Goal: Communication & Community: Answer question/provide support

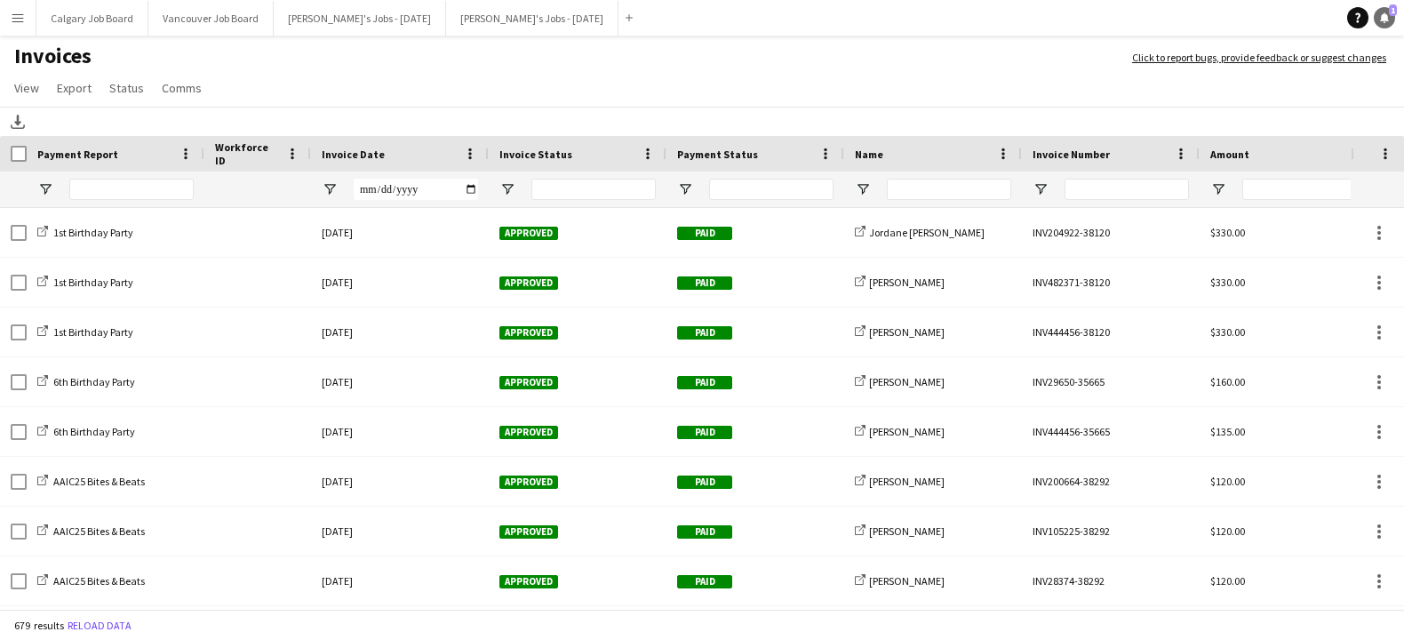
click at [1382, 17] on icon at bounding box center [1384, 16] width 9 height 9
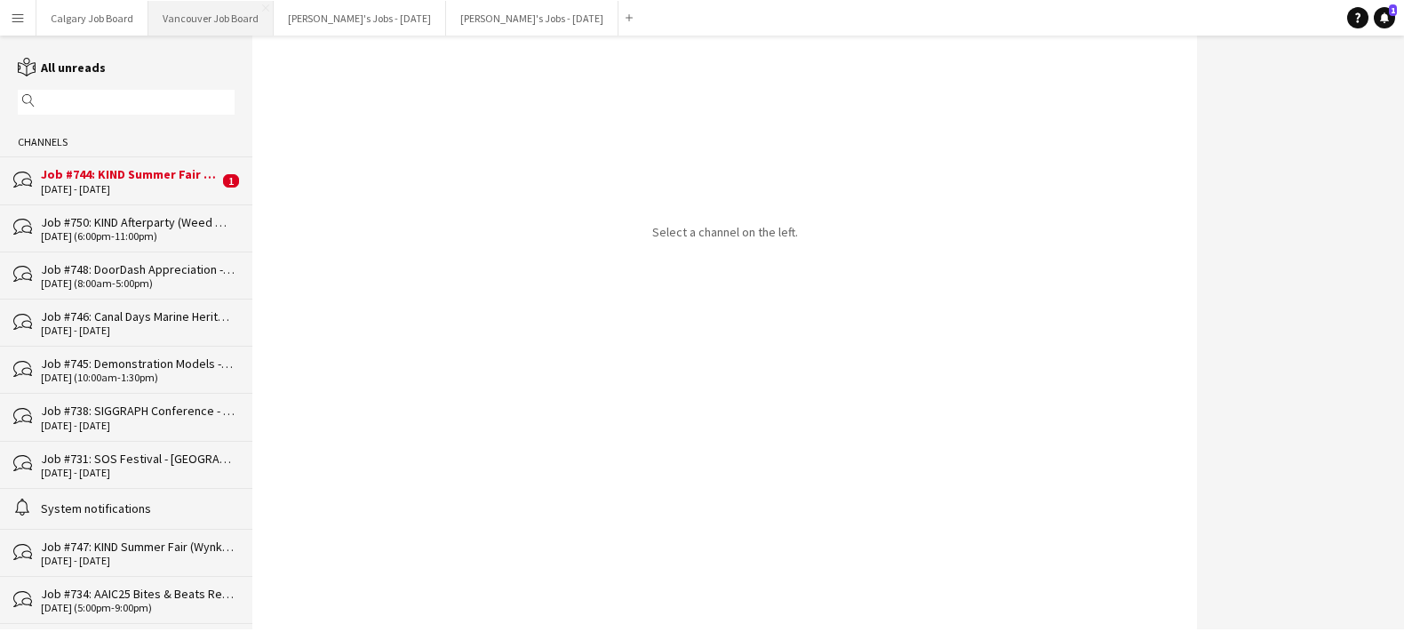
drag, startPoint x: 121, startPoint y: 171, endPoint x: 203, endPoint y: 19, distance: 172.6
click at [121, 171] on div "Job #744: KIND Summer Fair (Turning Point Brand) - [GEOGRAPHIC_DATA]" at bounding box center [130, 174] width 178 height 16
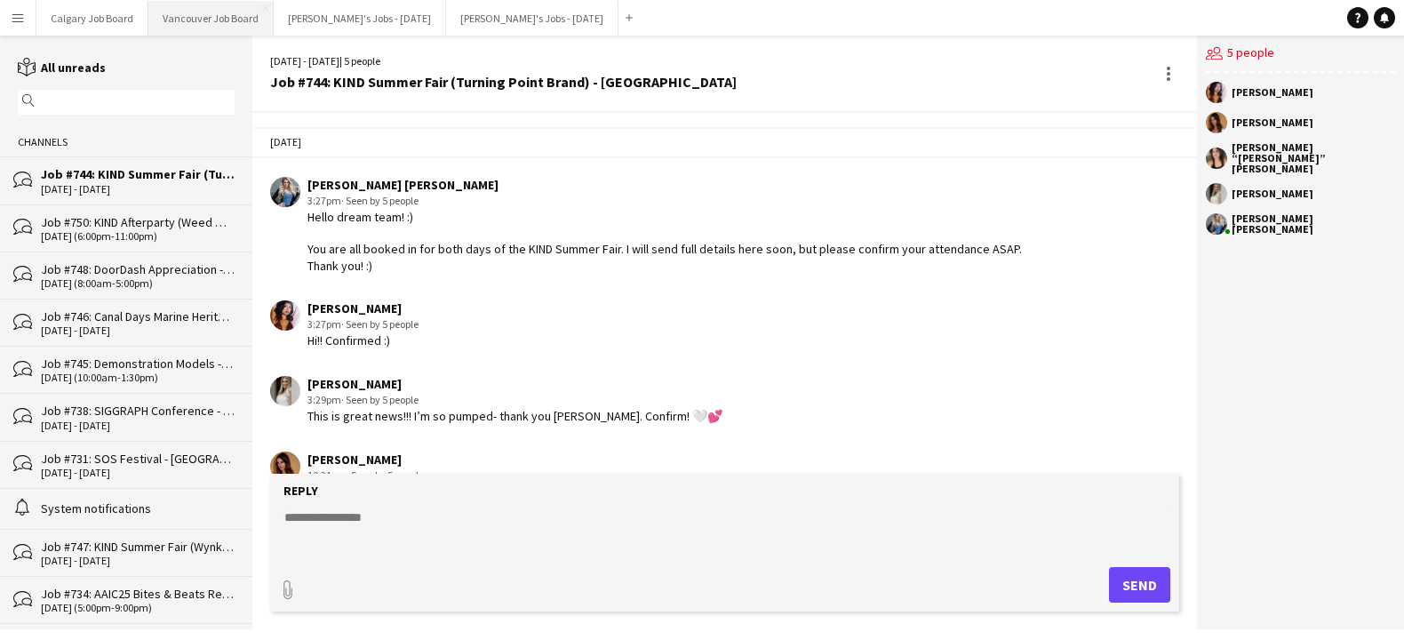
scroll to position [662, 0]
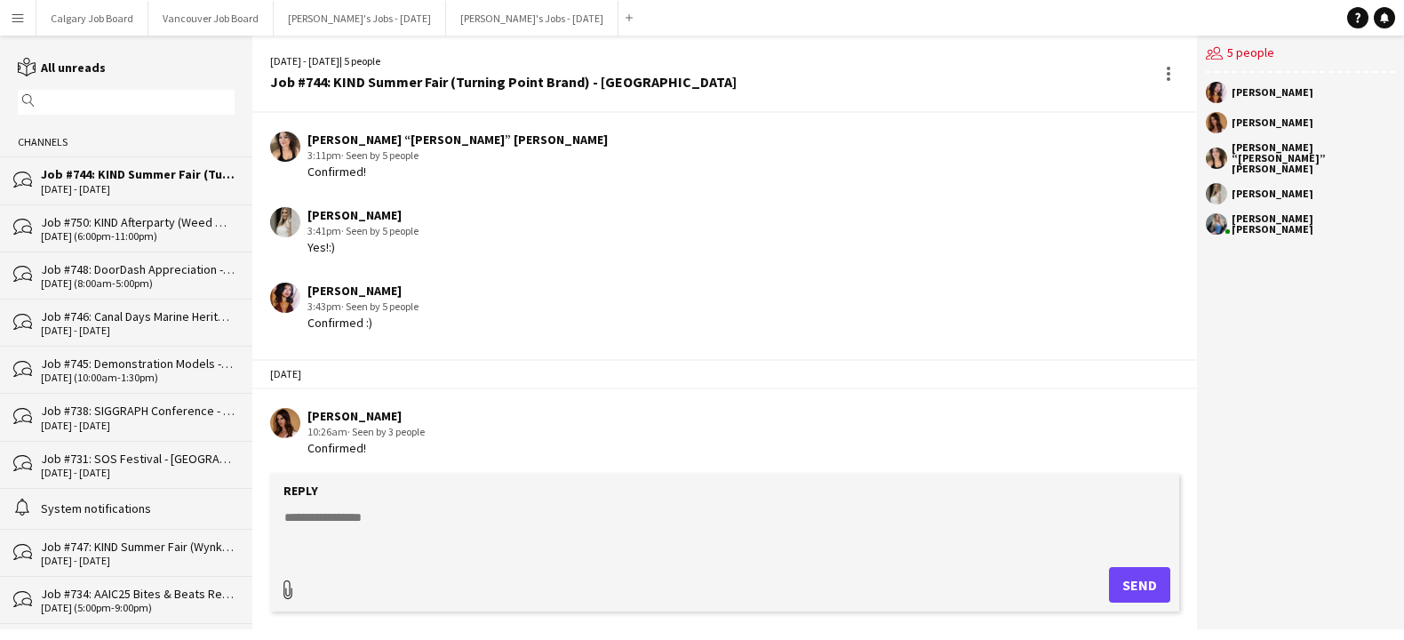
type input "**********"
click at [697, 544] on textarea at bounding box center [728, 528] width 891 height 46
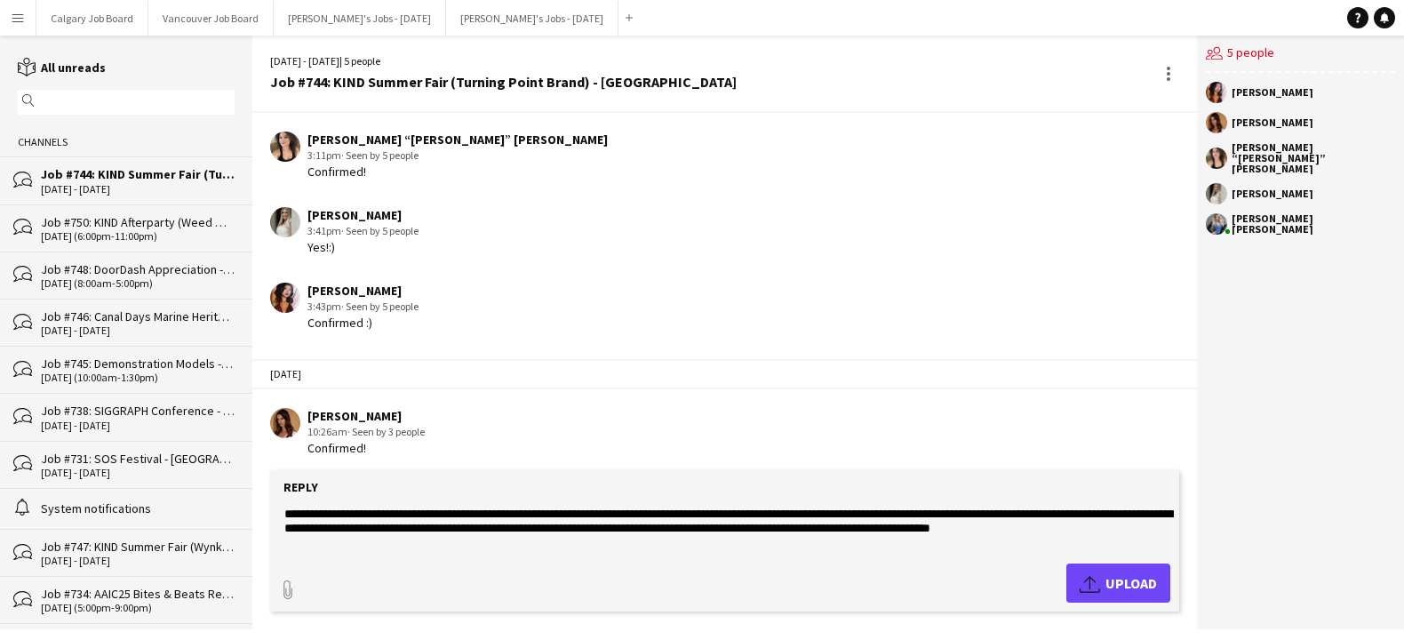
scroll to position [13, 0]
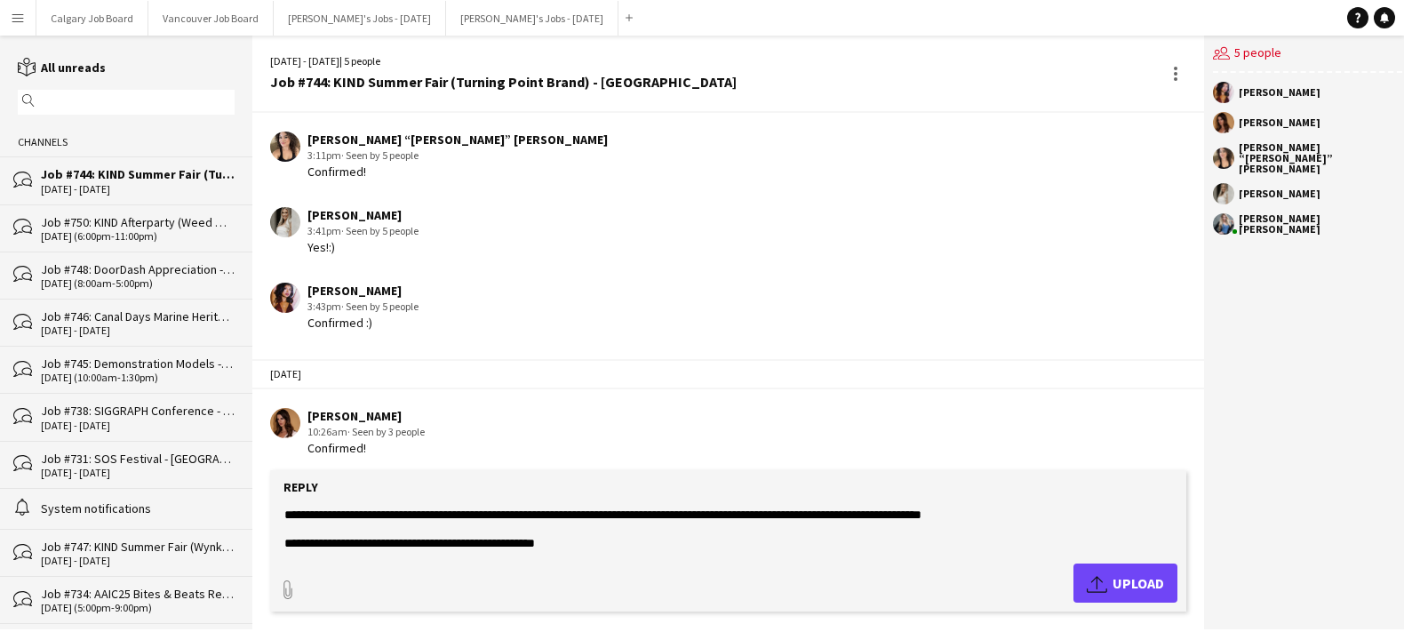
click at [1154, 514] on textarea "**********" at bounding box center [728, 528] width 891 height 46
type textarea "**********"
click at [1126, 571] on button "Upload Upload" at bounding box center [1126, 582] width 104 height 39
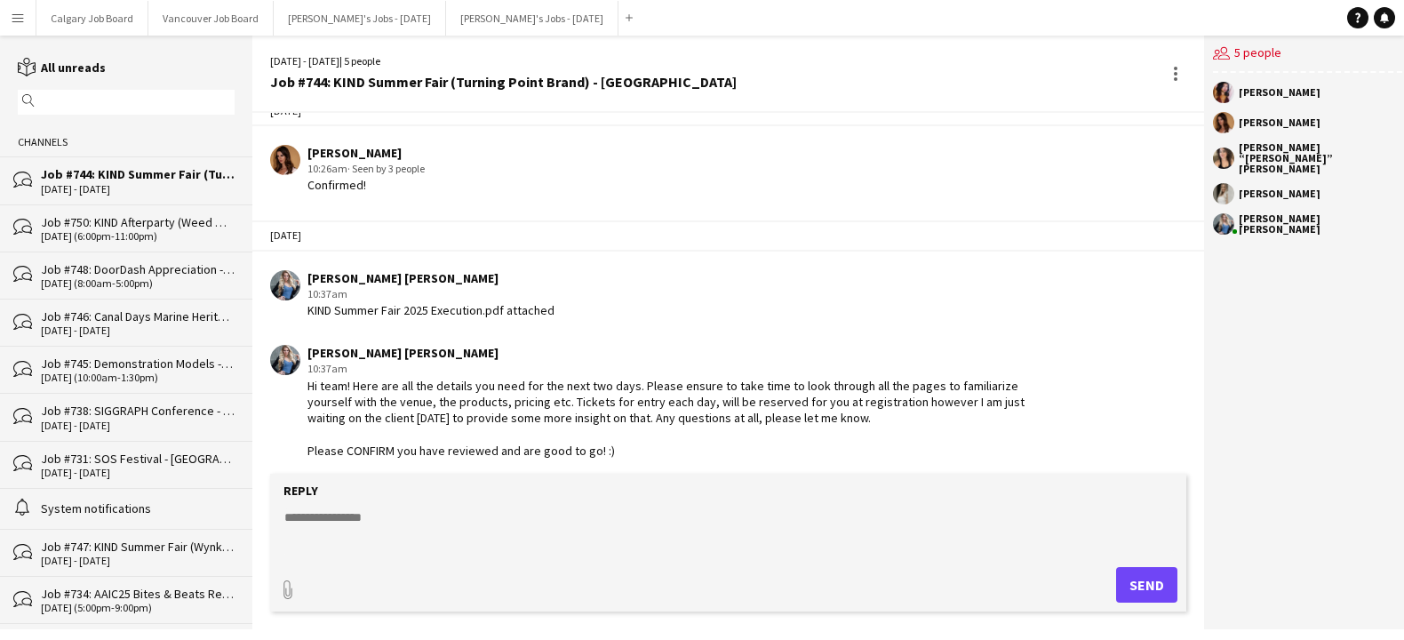
scroll to position [1003, 0]
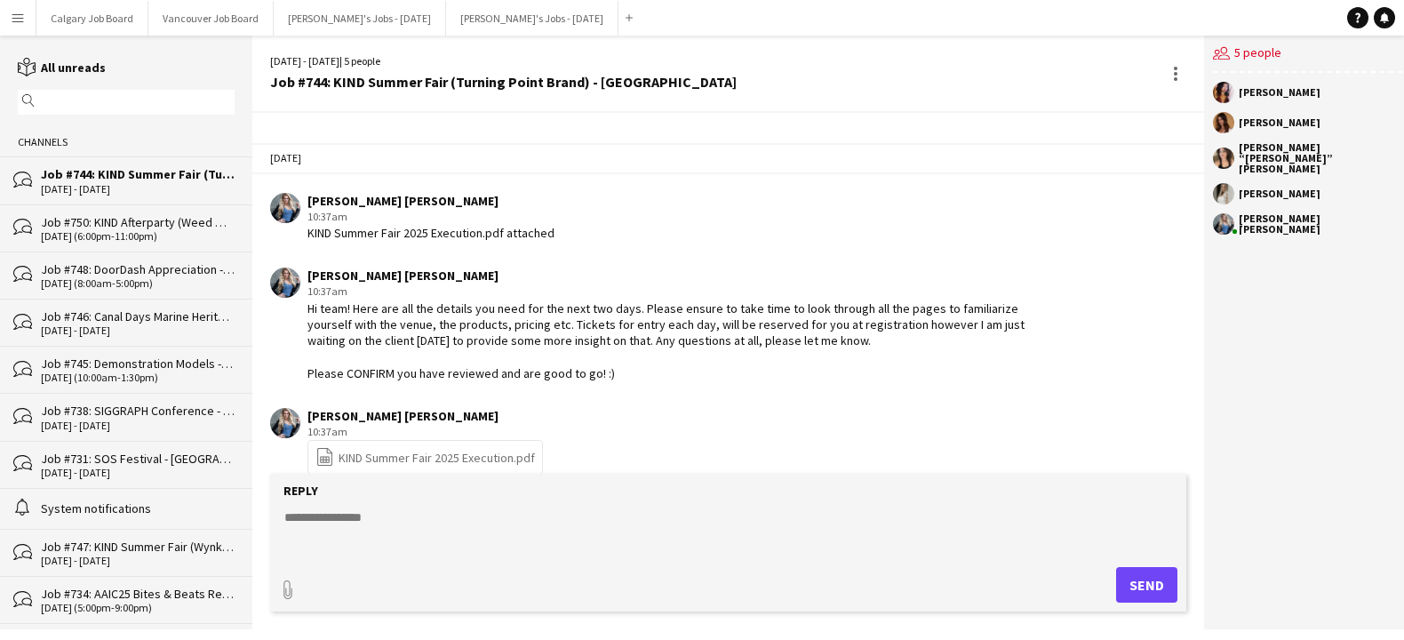
click at [10, 19] on button "Menu" at bounding box center [18, 18] width 36 height 36
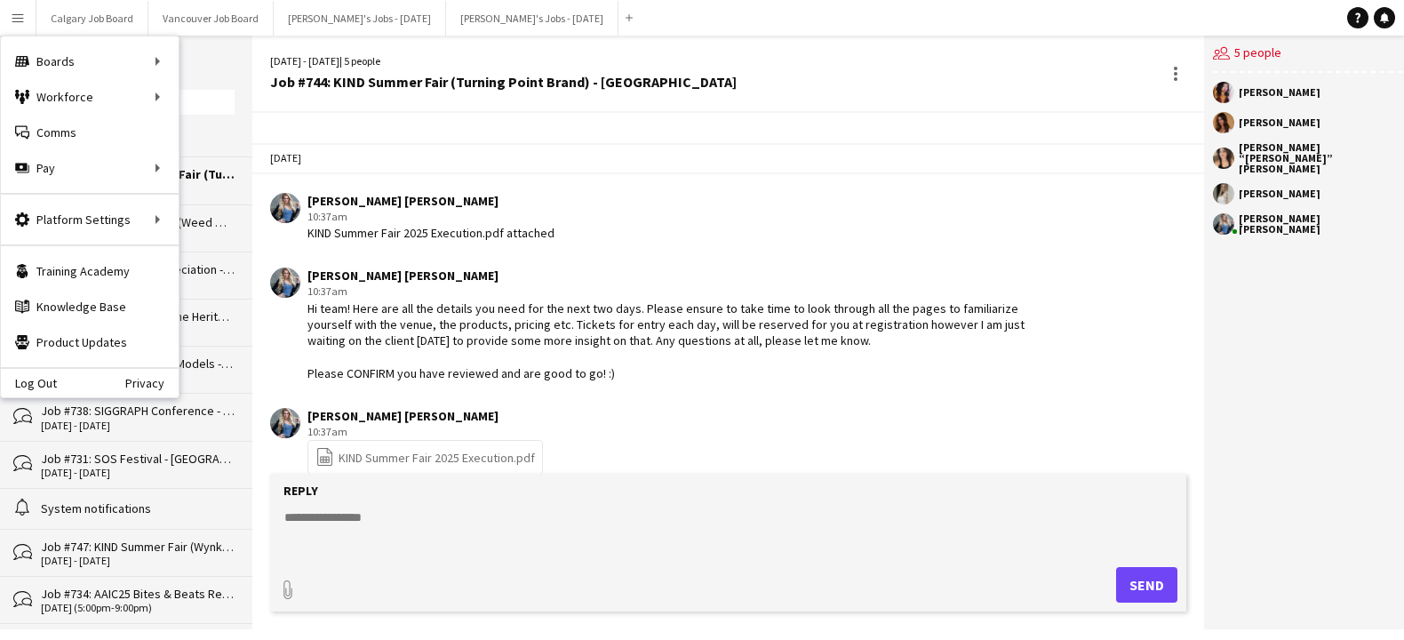
click at [455, 60] on div "[DATE] - [DATE] | 5 people" at bounding box center [503, 61] width 467 height 16
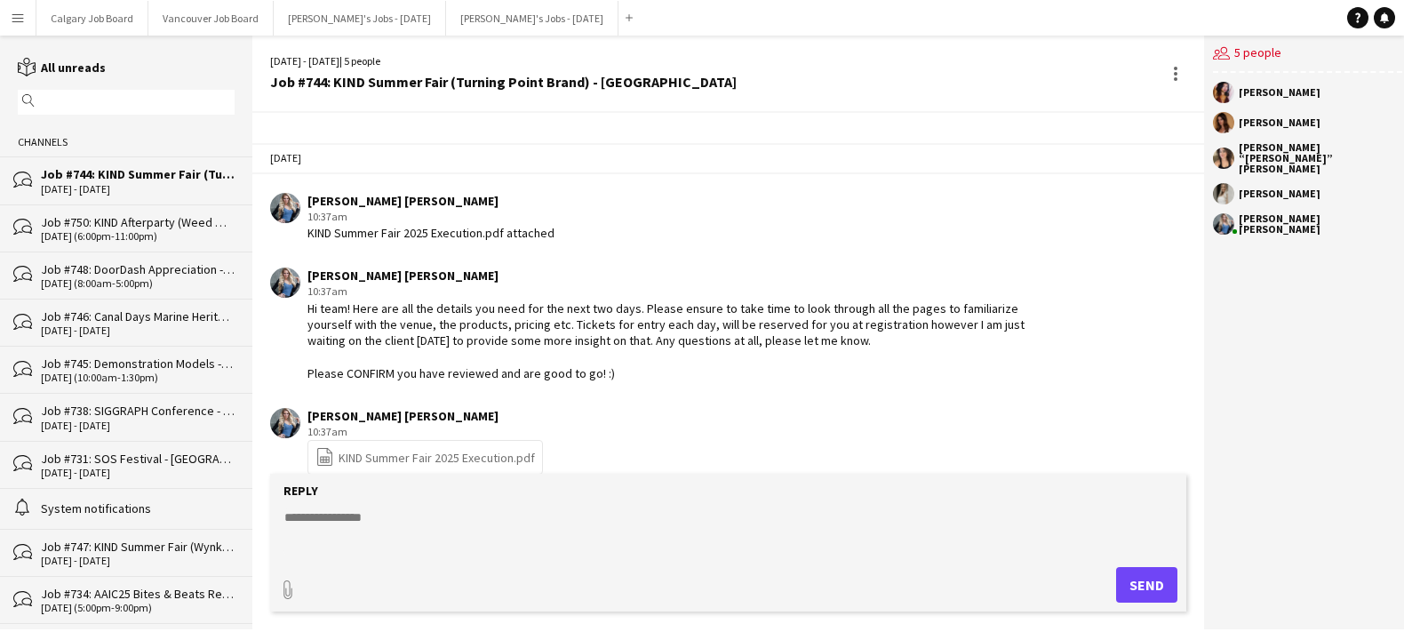
drag, startPoint x: 19, startPoint y: 21, endPoint x: 41, endPoint y: 81, distance: 63.6
click at [19, 21] on app-icon "Menu" at bounding box center [18, 18] width 14 height 14
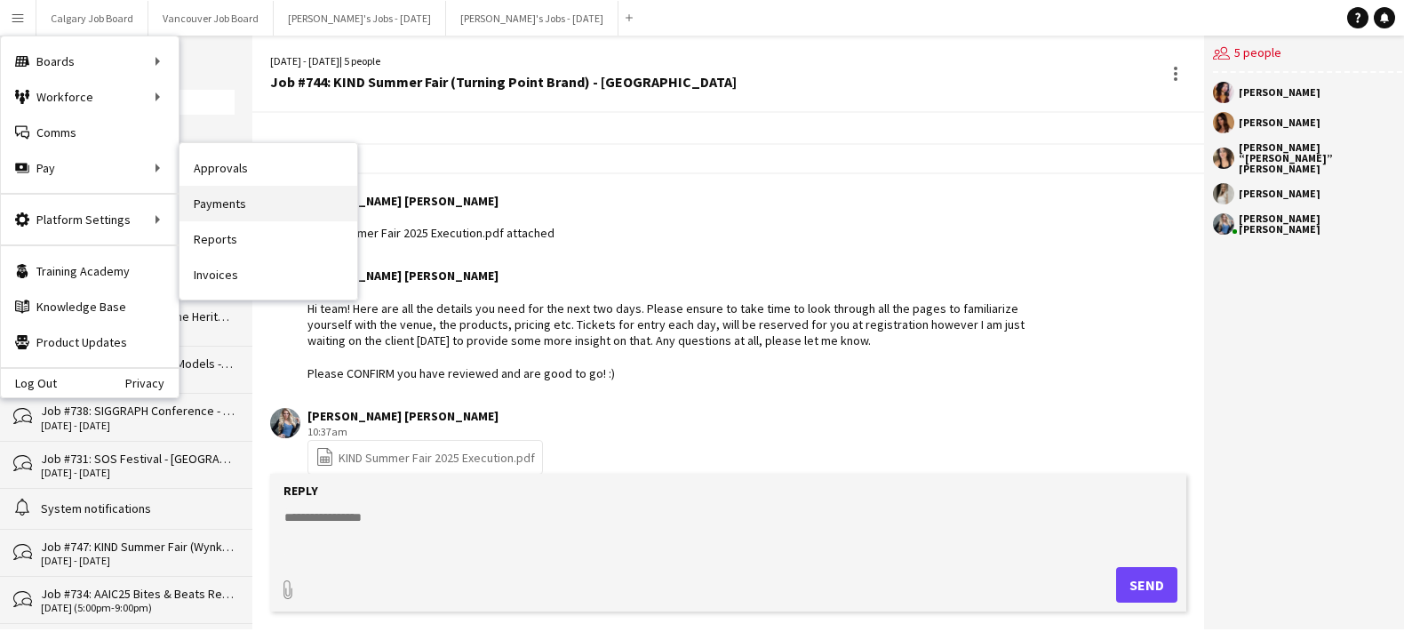
click at [224, 205] on link "Payments" at bounding box center [269, 204] width 178 height 36
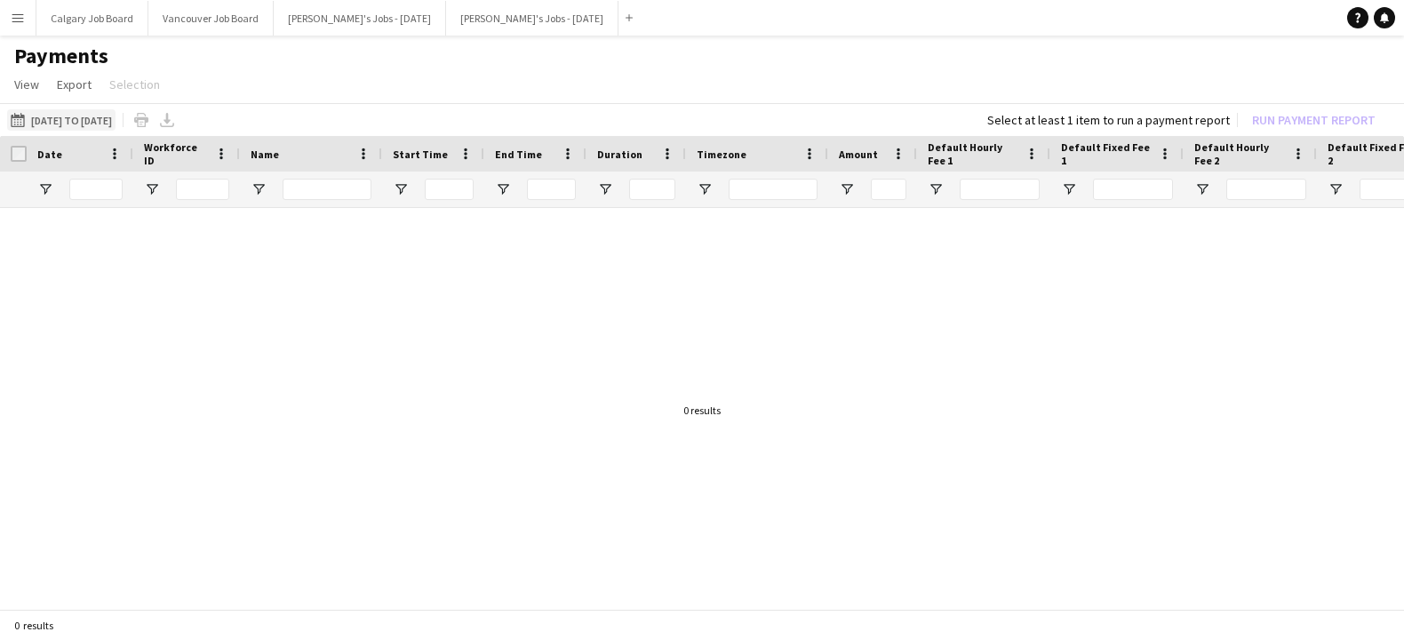
click at [116, 124] on button "[DATE] to [DATE] [DATE] to [DATE]" at bounding box center [61, 119] width 108 height 21
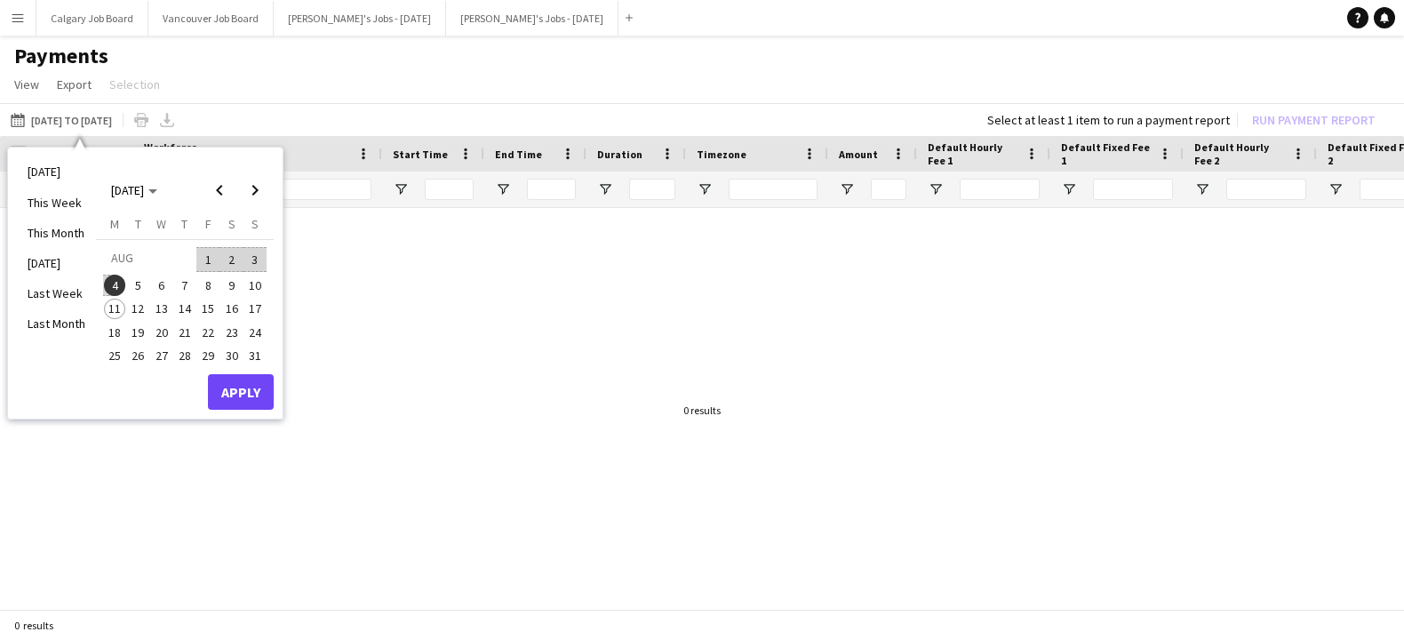
click at [118, 284] on span "4" at bounding box center [114, 285] width 21 height 21
drag, startPoint x: 116, startPoint y: 300, endPoint x: 132, endPoint y: 318, distance: 24.5
click at [116, 301] on span "11" at bounding box center [114, 309] width 21 height 21
click at [227, 381] on button "Apply" at bounding box center [241, 392] width 66 height 36
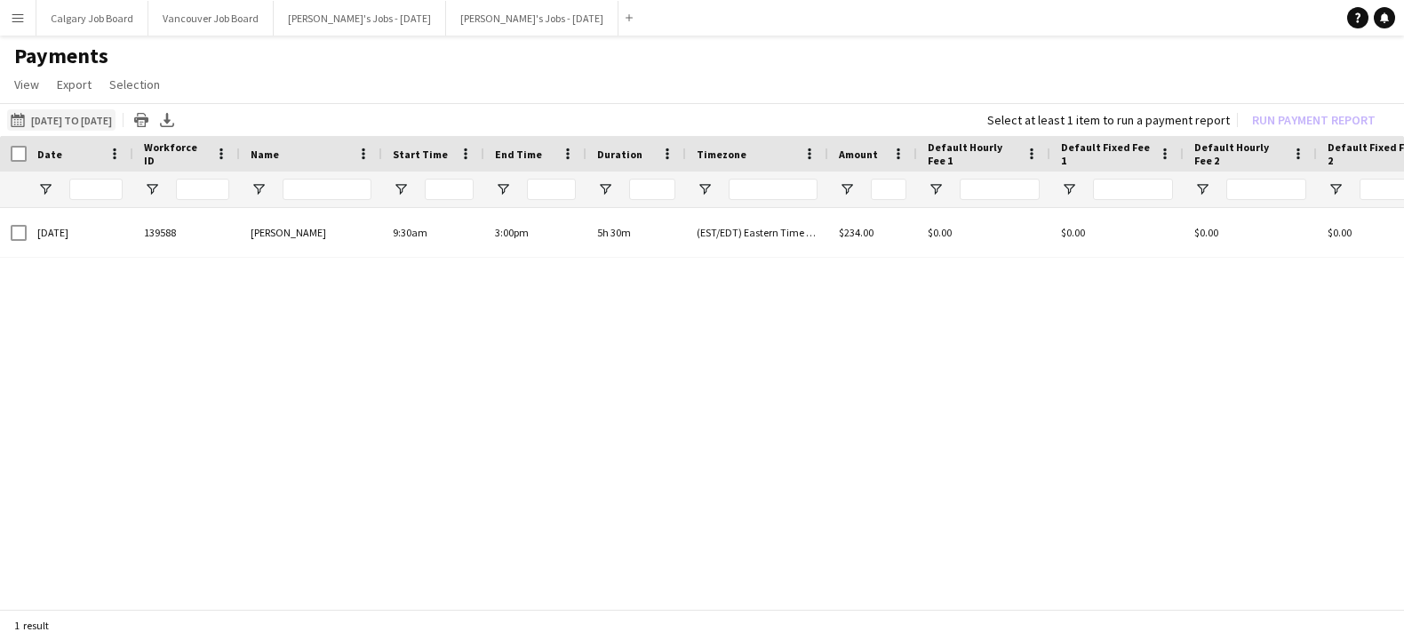
click at [116, 117] on button "[DATE] to [DATE] [DATE] to [DATE]" at bounding box center [61, 119] width 108 height 21
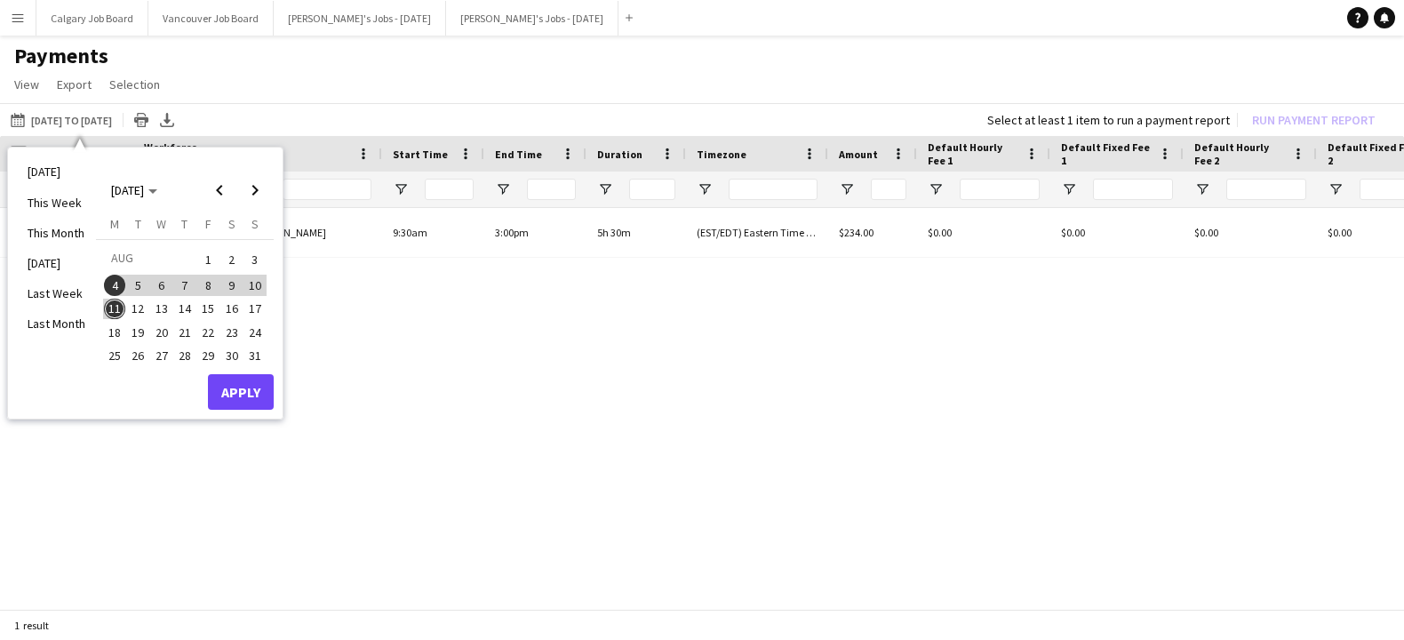
click at [236, 260] on span "2" at bounding box center [231, 259] width 21 height 25
click at [104, 303] on button "11" at bounding box center [114, 308] width 23 height 23
click at [114, 302] on span "11" at bounding box center [114, 309] width 21 height 21
click at [221, 378] on button "Apply" at bounding box center [241, 392] width 66 height 36
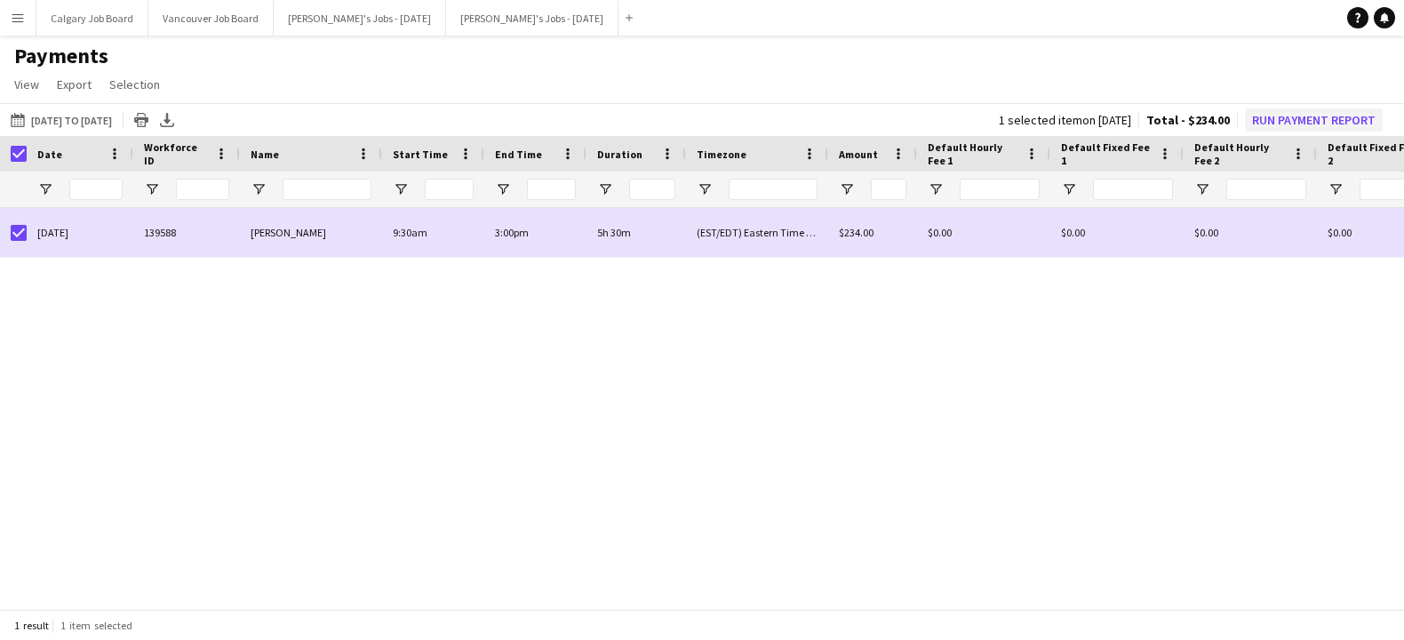
click at [1307, 123] on button "Run Payment Report" at bounding box center [1314, 119] width 138 height 23
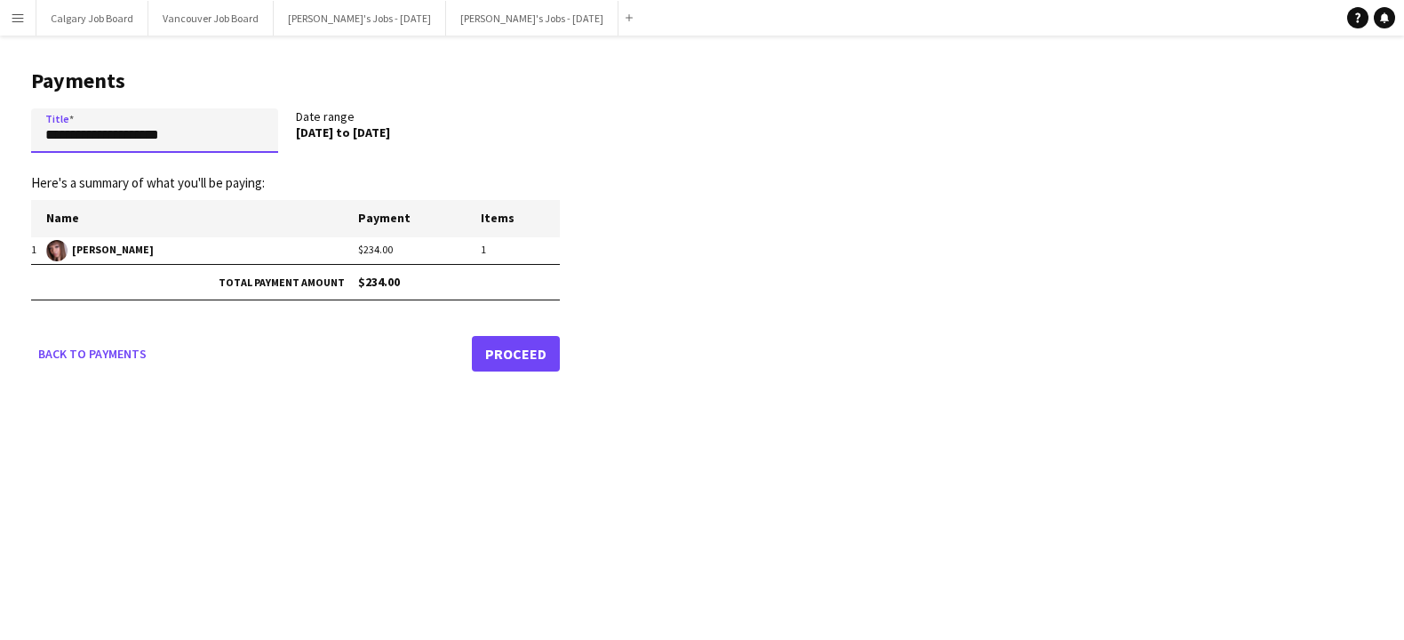
drag, startPoint x: 215, startPoint y: 138, endPoint x: -7, endPoint y: 126, distance: 222.5
click at [0, 126] on html "Menu Boards Boards Boards All jobs Status Workforce Workforce My Workforce Recr…" at bounding box center [702, 320] width 1404 height 640
type input "**********"
click at [531, 353] on link "Proceed" at bounding box center [516, 354] width 88 height 36
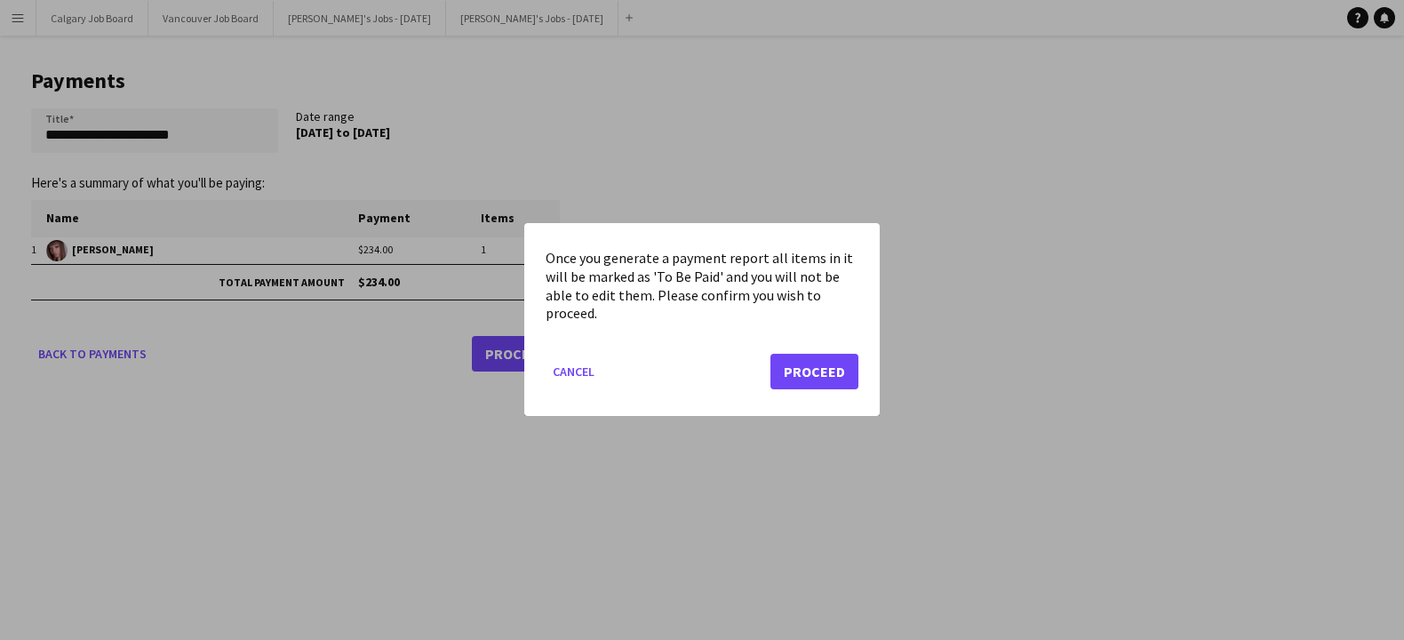
click at [812, 366] on button "Proceed" at bounding box center [815, 373] width 88 height 36
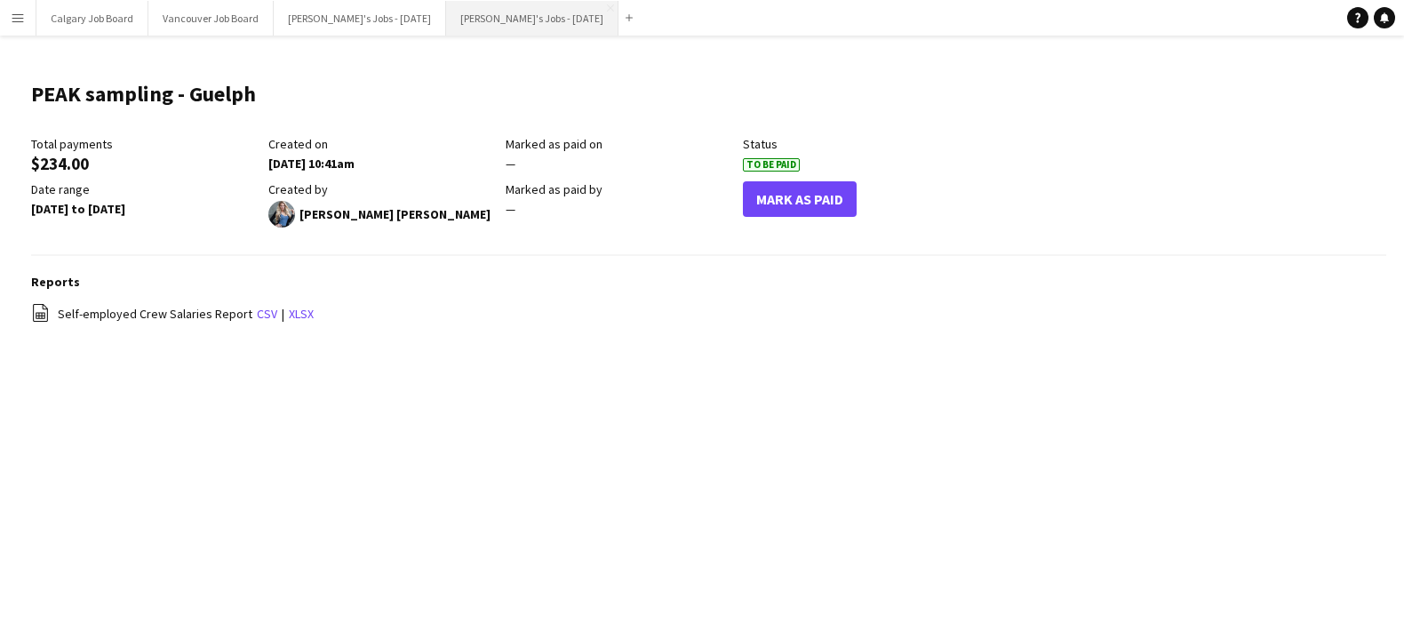
click at [507, 20] on button "[PERSON_NAME]'s Jobs - [DATE] Close" at bounding box center [532, 18] width 172 height 35
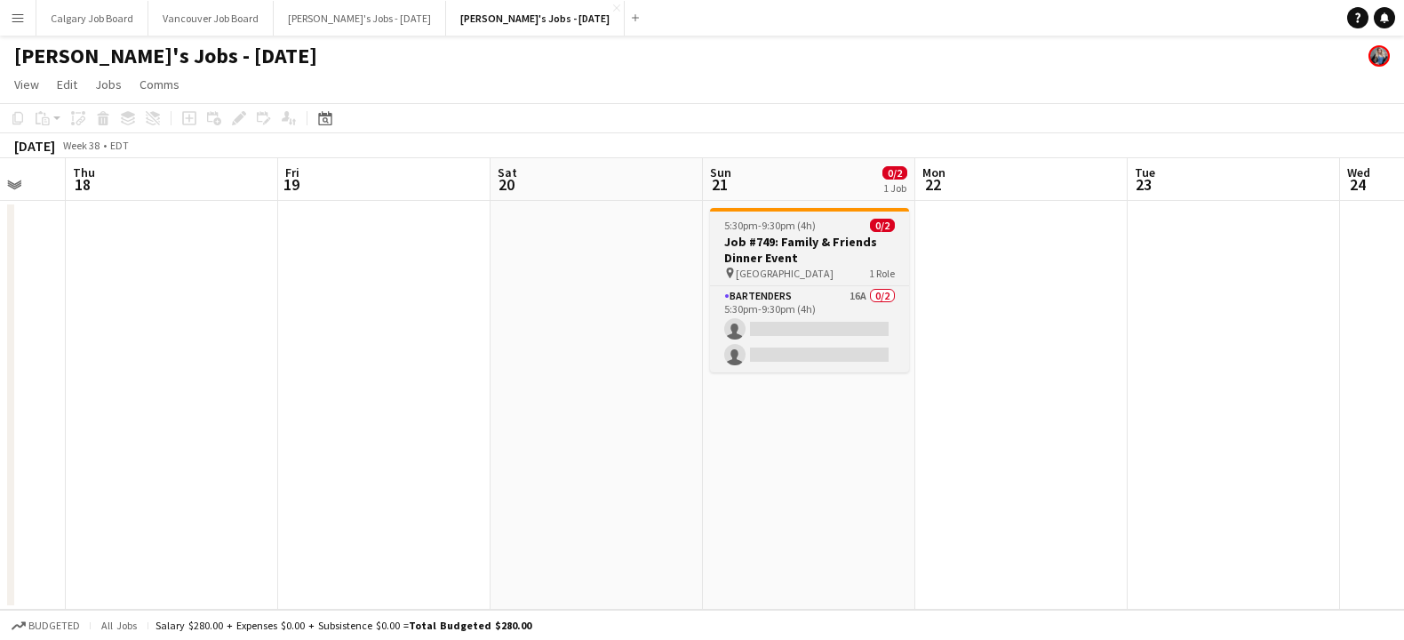
scroll to position [0, 556]
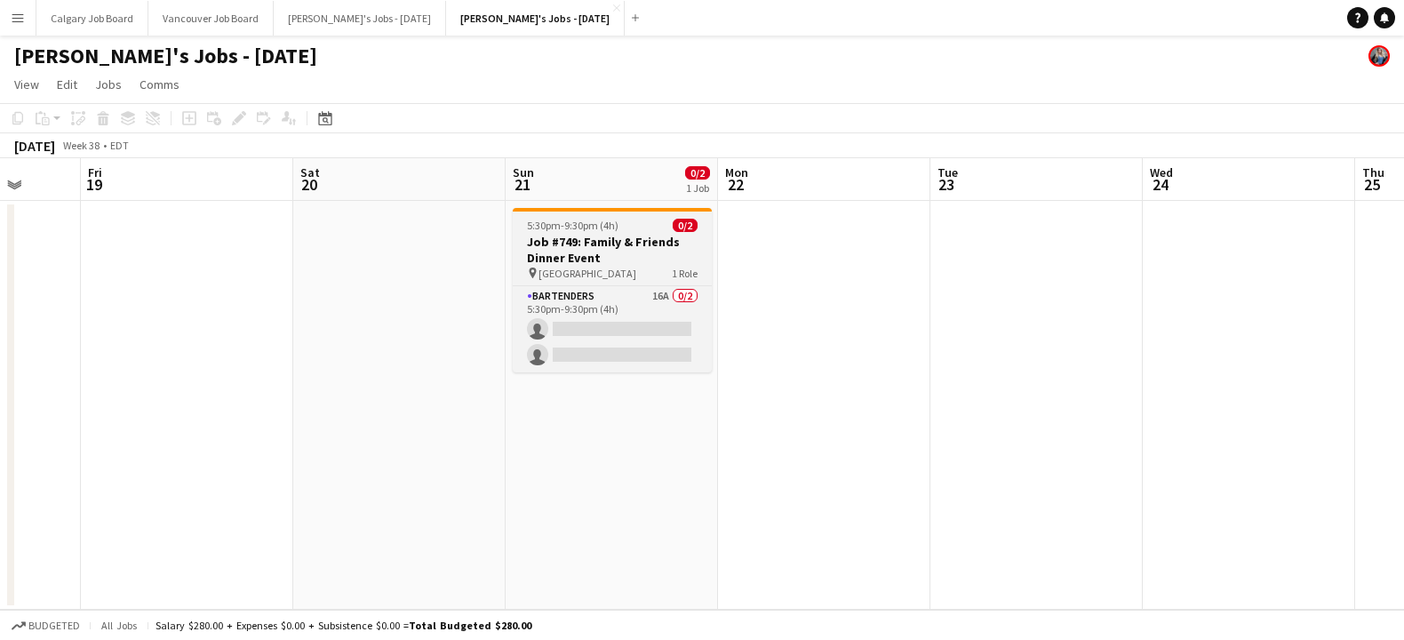
click at [585, 242] on h3 "Job #749: Family & Friends Dinner Event" at bounding box center [612, 250] width 199 height 32
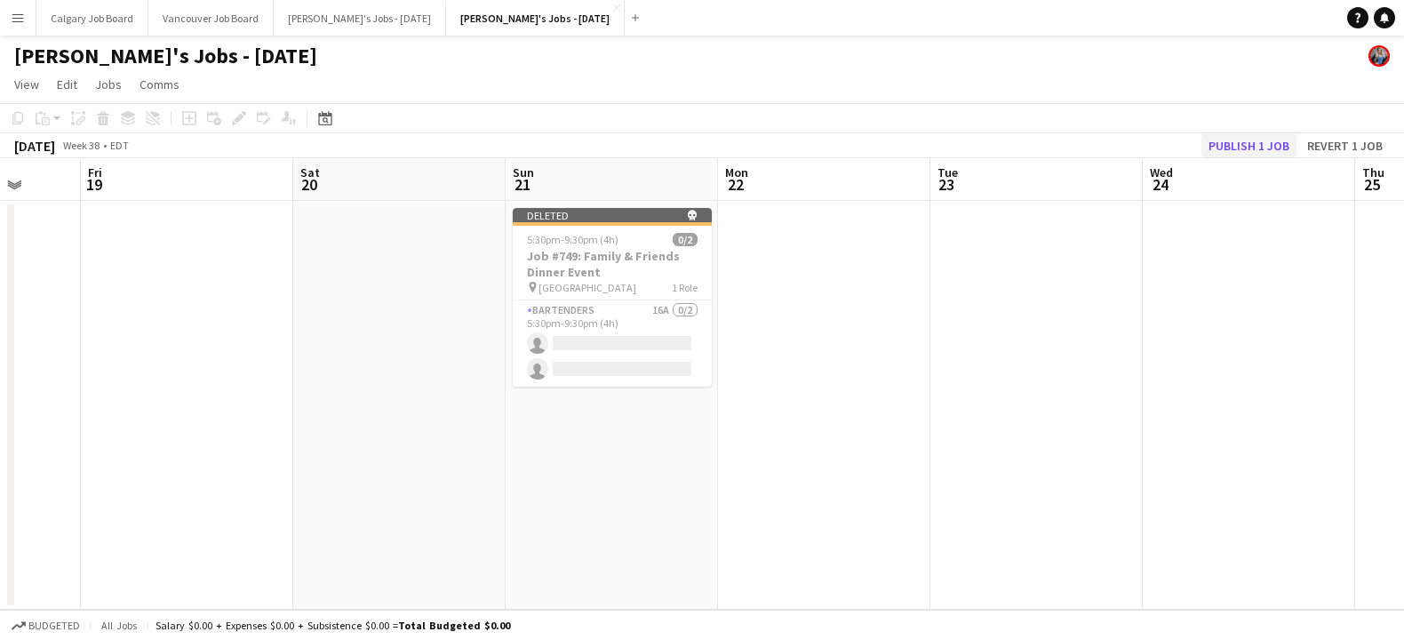
click at [1232, 144] on button "Publish 1 job" at bounding box center [1249, 145] width 95 height 23
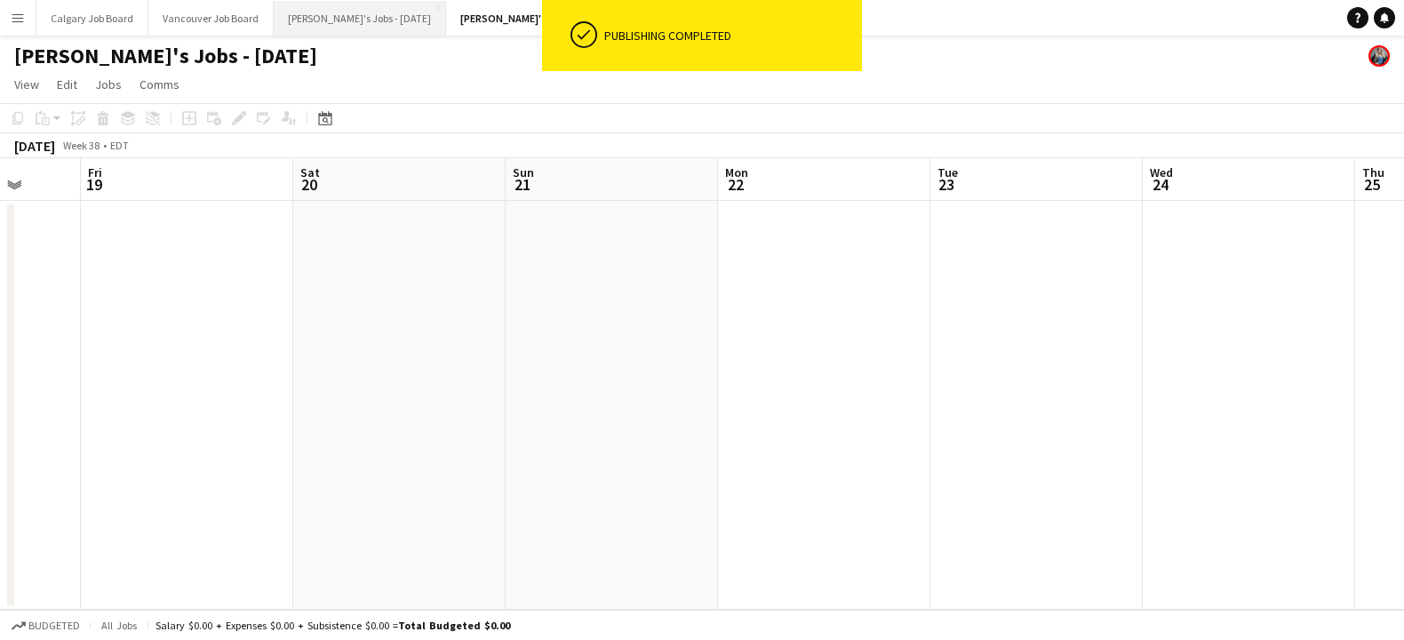
click at [391, 27] on button "[PERSON_NAME]'s Jobs - [DATE] Close" at bounding box center [360, 18] width 172 height 35
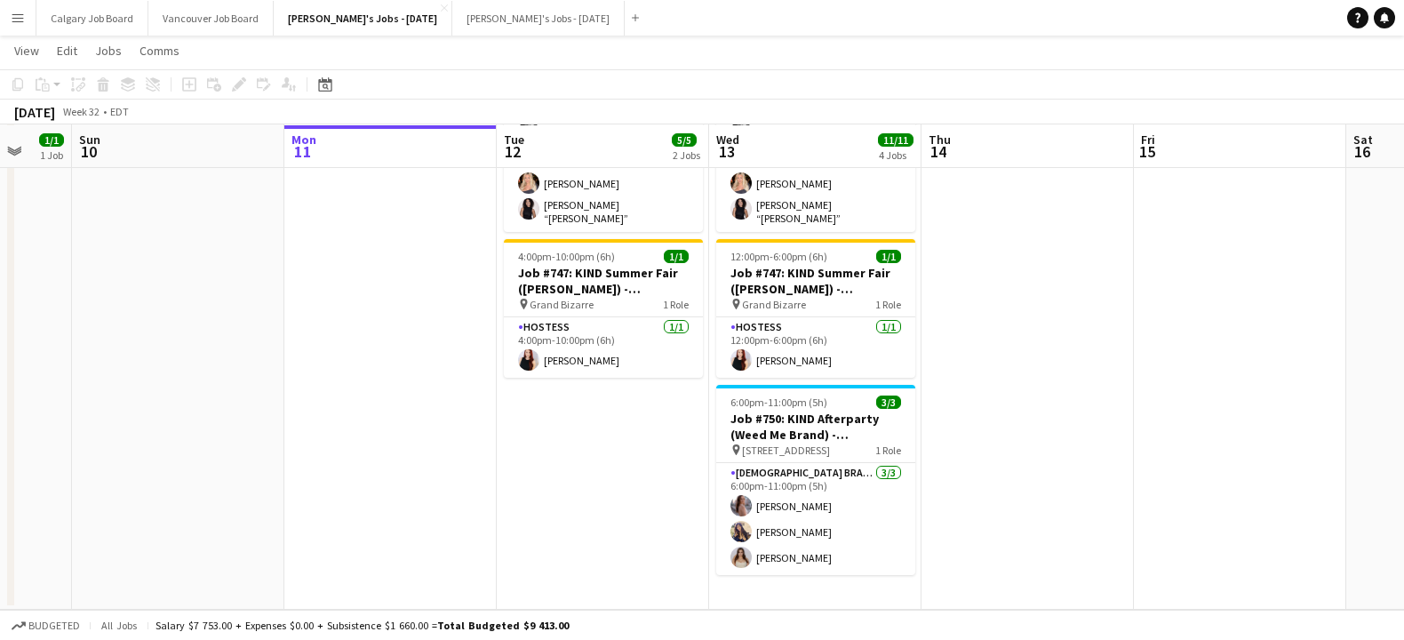
scroll to position [530, 0]
click at [1377, 16] on link "Notifications" at bounding box center [1384, 17] width 21 height 21
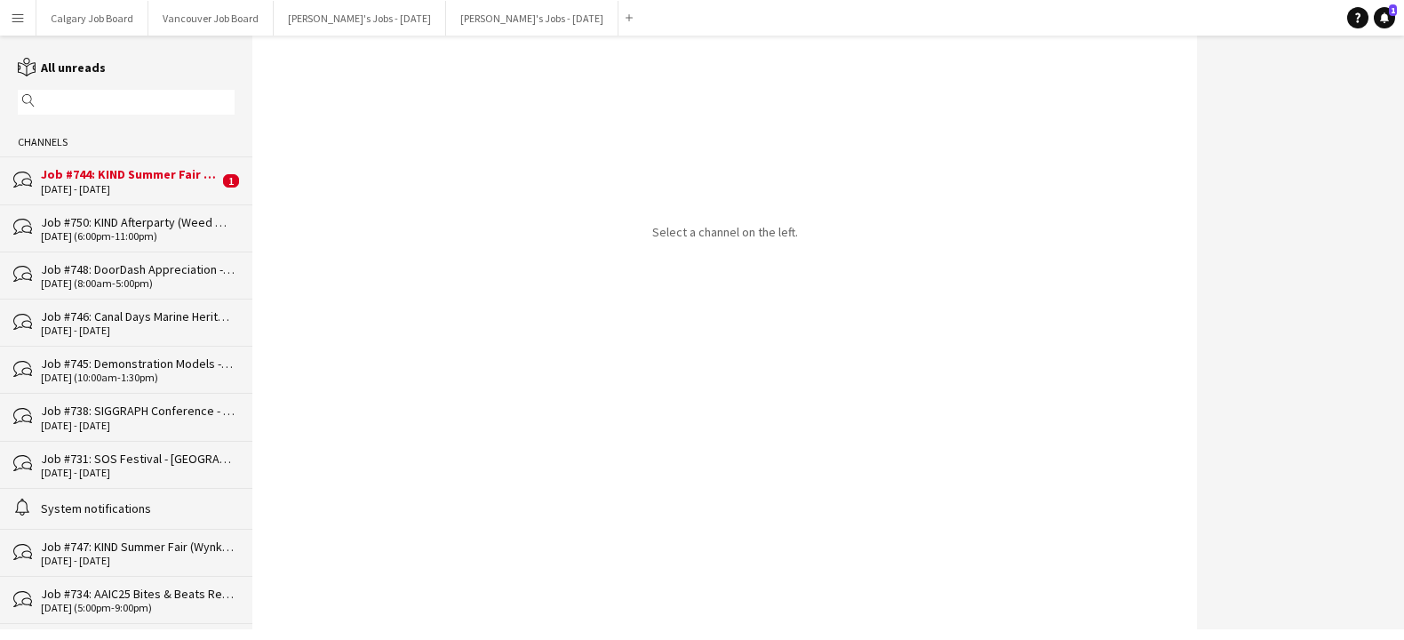
click at [164, 172] on div "Job #744: KIND Summer Fair (Turning Point Brand) - [GEOGRAPHIC_DATA]" at bounding box center [130, 174] width 178 height 16
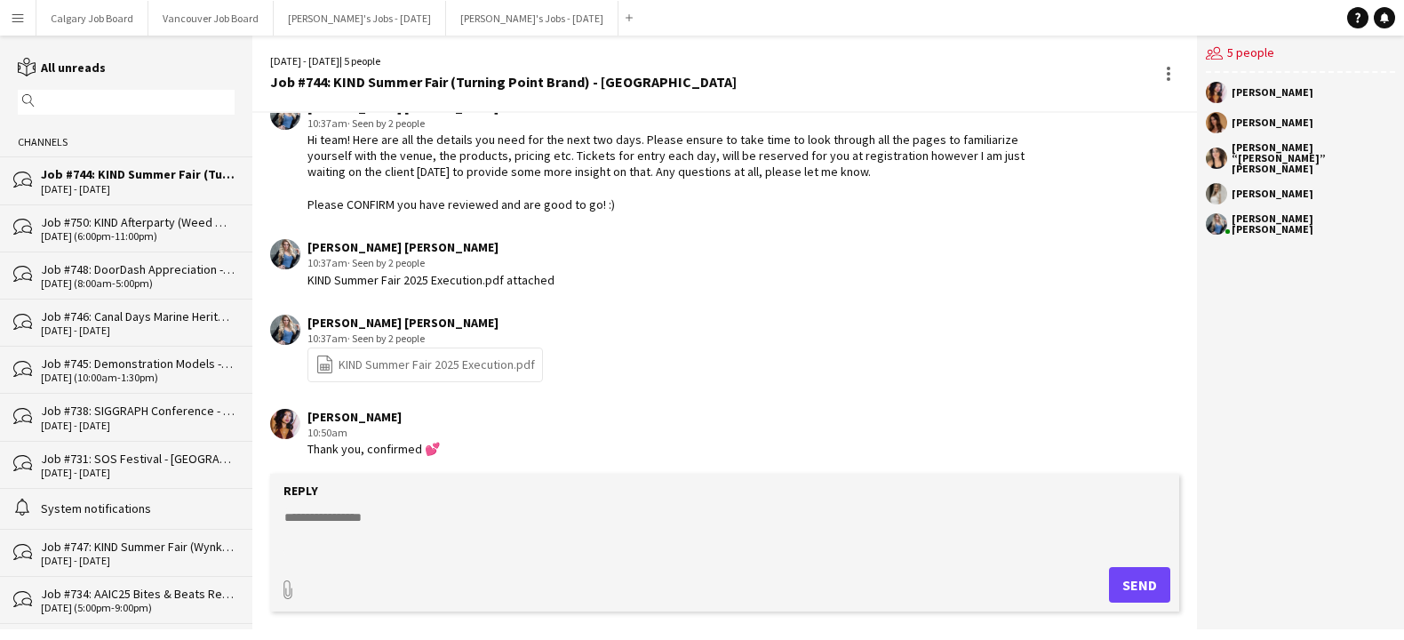
scroll to position [1095, 0]
click at [189, 470] on div "[DATE] - [DATE]" at bounding box center [138, 473] width 194 height 12
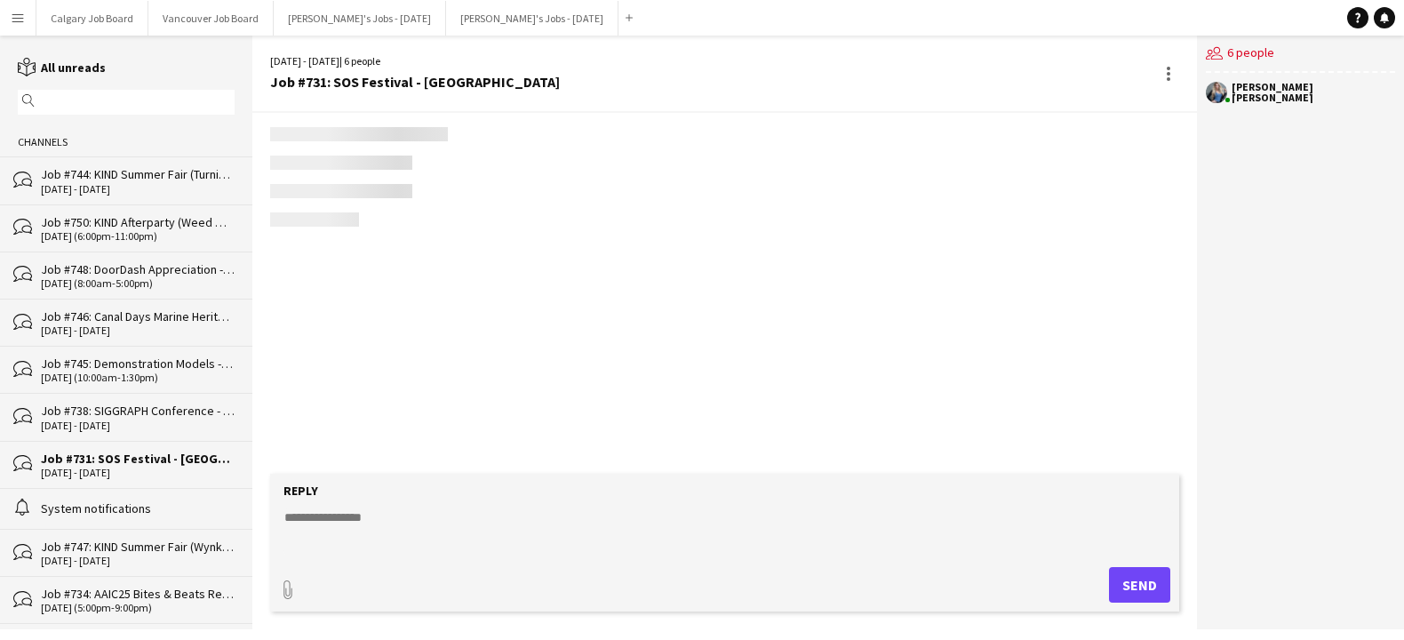
scroll to position [2889, 0]
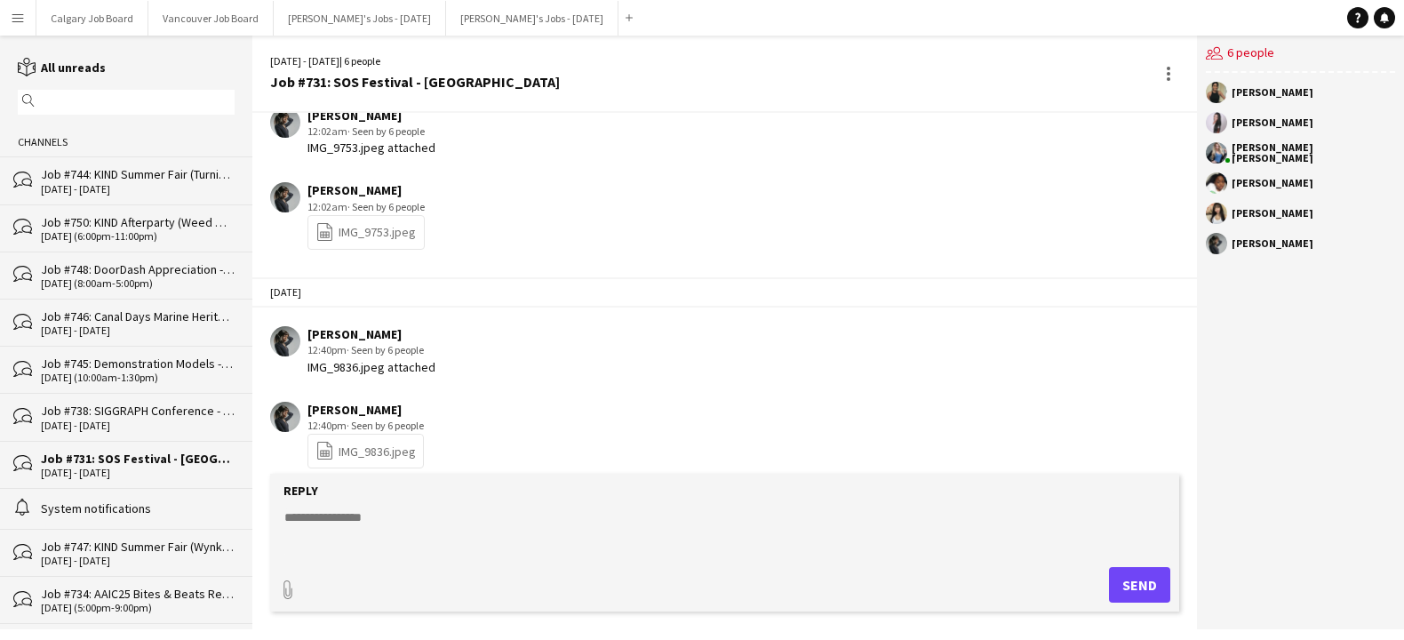
click at [171, 408] on div "Job #738: SIGGRAPH Conference - [GEOGRAPHIC_DATA]" at bounding box center [138, 411] width 194 height 16
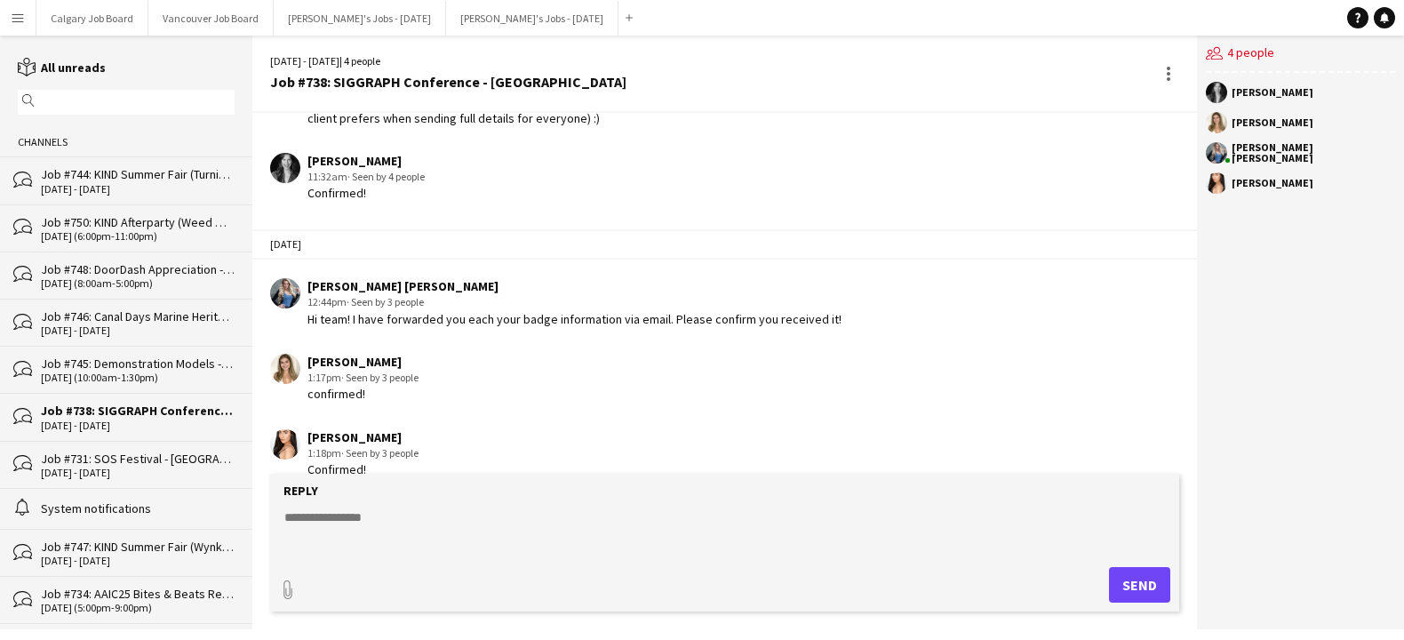
click at [404, 500] on form "Reply paperclip Send" at bounding box center [724, 543] width 908 height 138
click at [399, 511] on textarea at bounding box center [728, 531] width 891 height 46
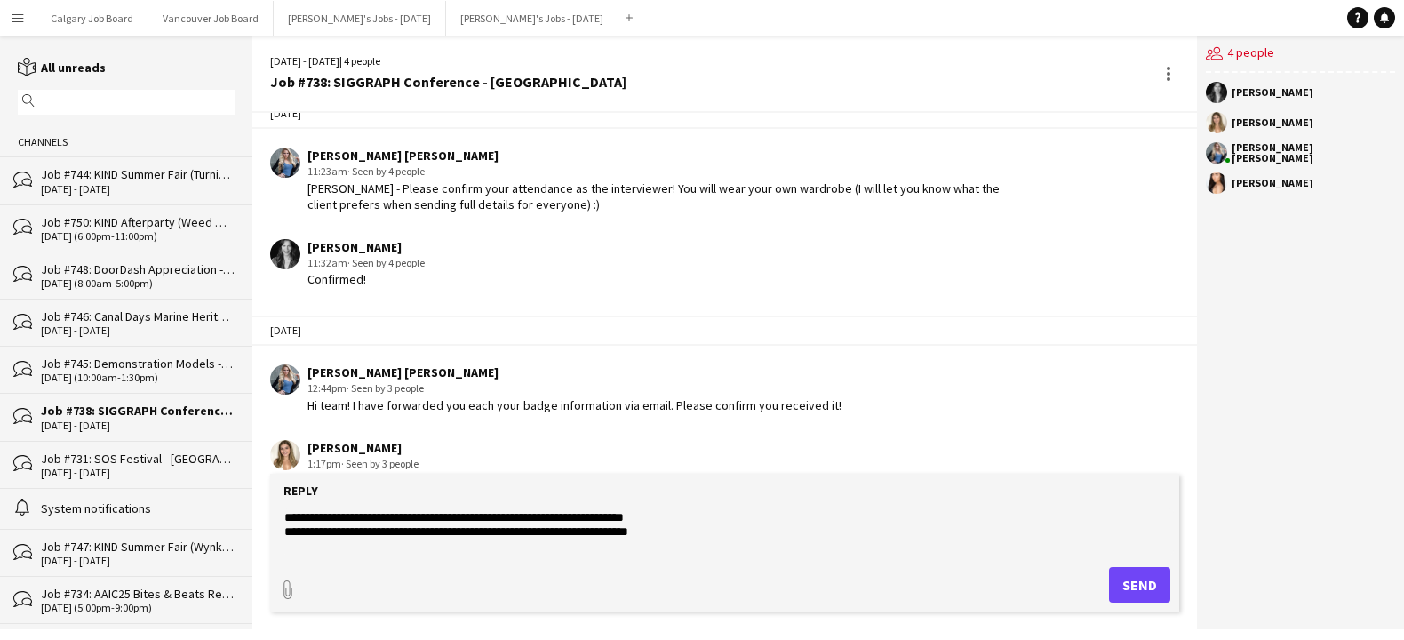
scroll to position [13, 0]
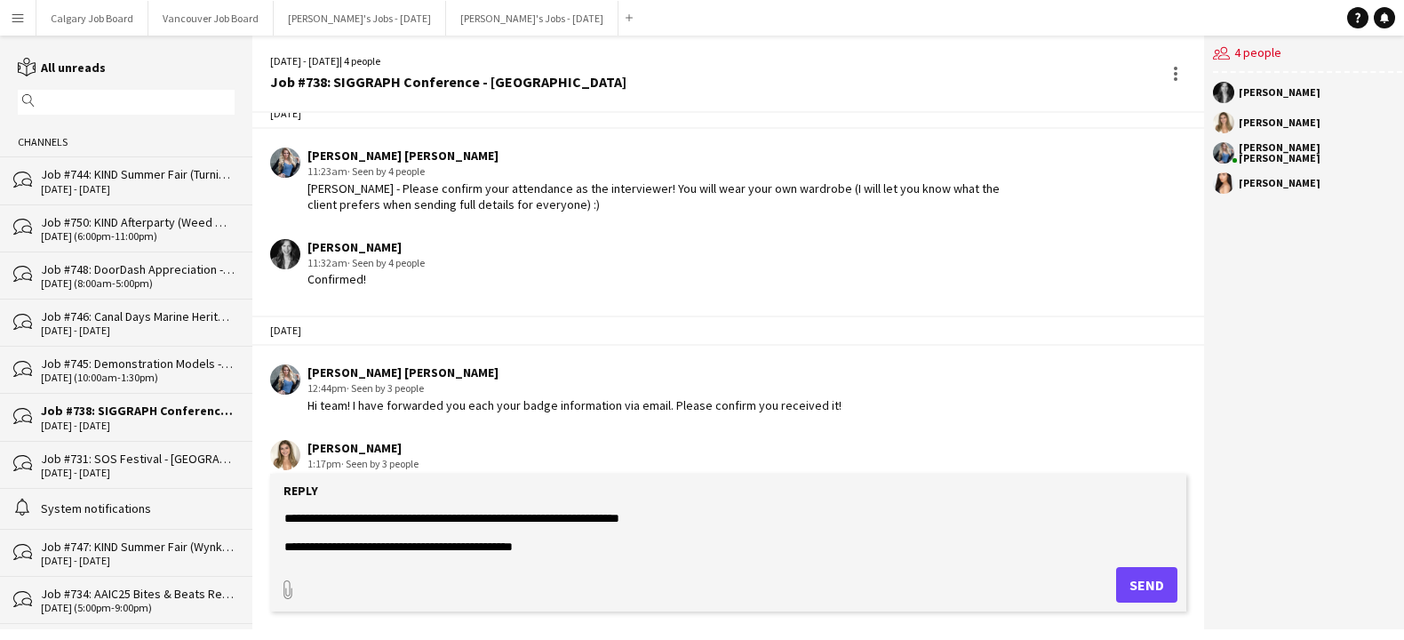
type textarea "**********"
click at [1156, 591] on button "Send" at bounding box center [1146, 585] width 61 height 36
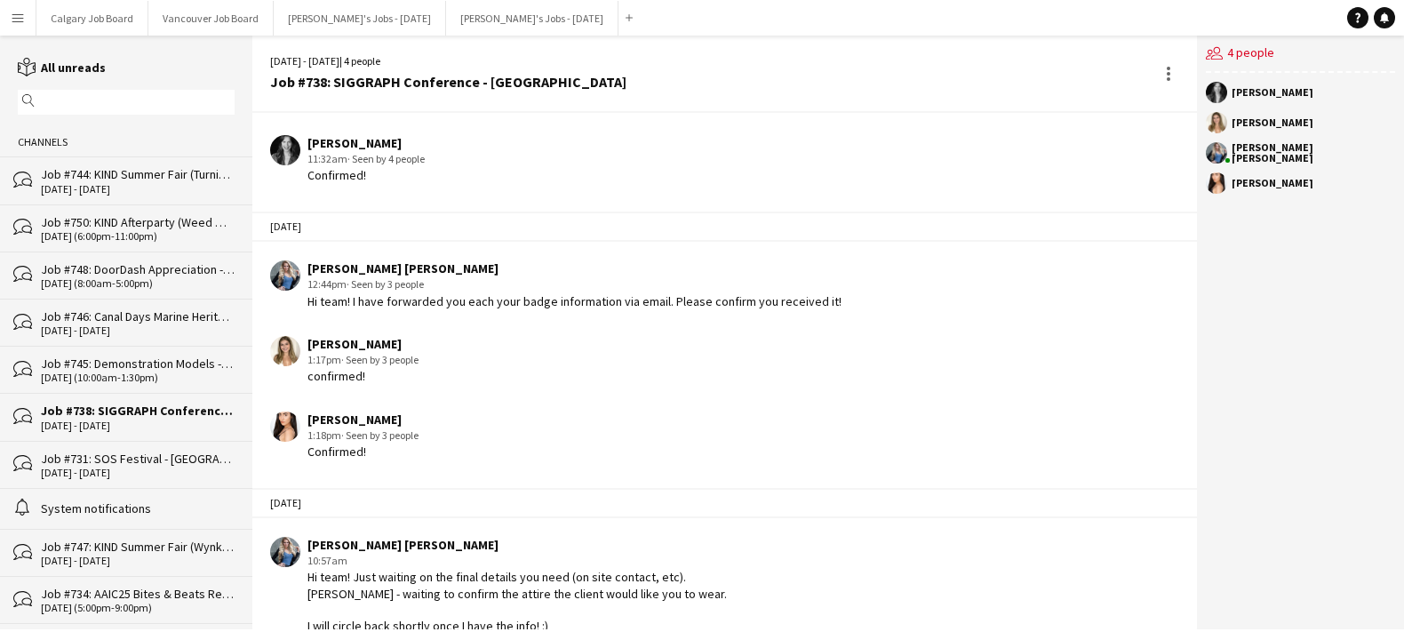
scroll to position [0, 0]
click at [487, 14] on button "[PERSON_NAME]'s Jobs - [DATE] Close" at bounding box center [532, 18] width 172 height 35
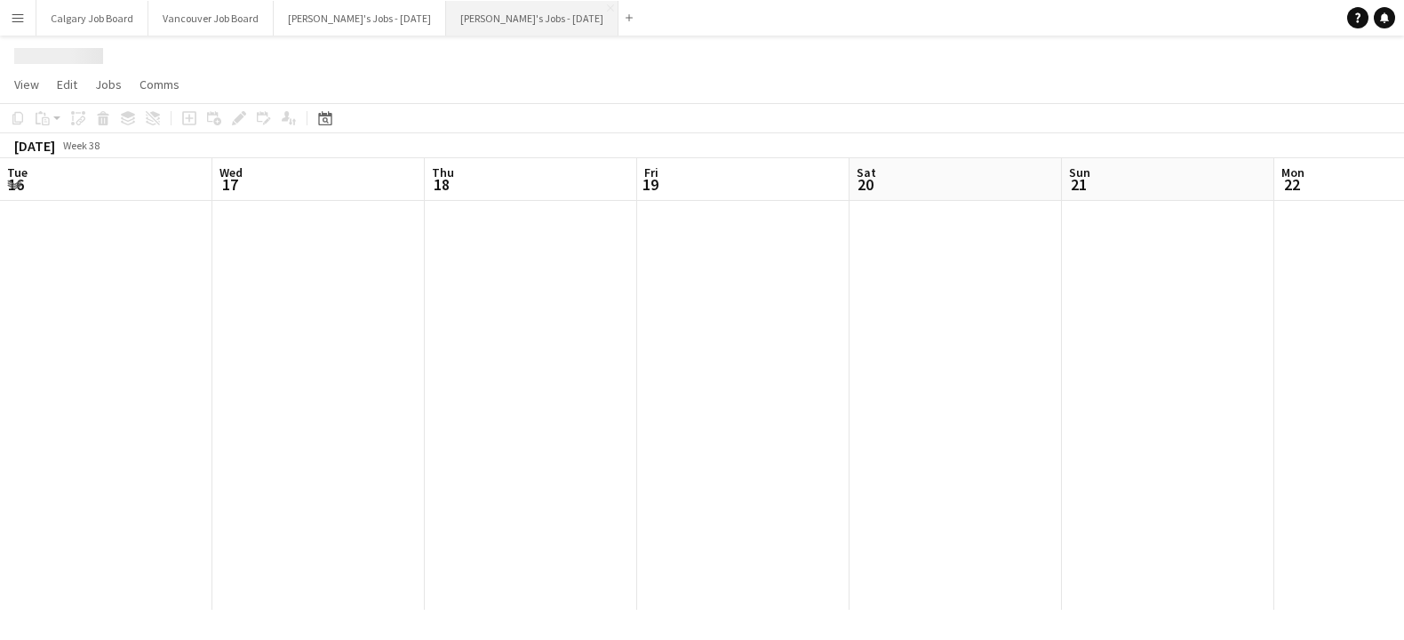
scroll to position [0, 556]
